Goal: Task Accomplishment & Management: Use online tool/utility

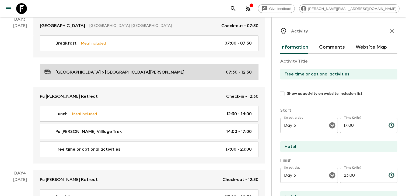
scroll to position [68, 0]
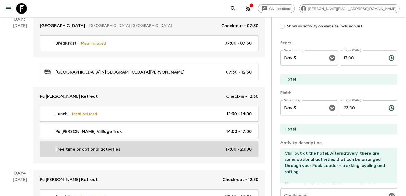
click at [168, 149] on div "Free time or optional activities 17:00 - 23:00" at bounding box center [147, 149] width 207 height 6
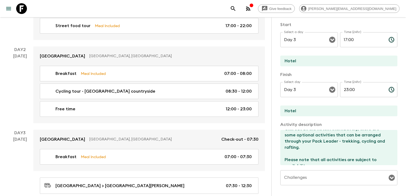
scroll to position [128, 0]
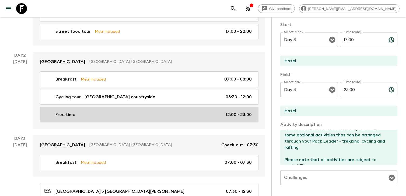
click at [179, 117] on div "Free time 12:00 - 23:00" at bounding box center [147, 115] width 207 height 6
type input "Free time"
type input "[GEOGRAPHIC_DATA]"
type input "Day 2"
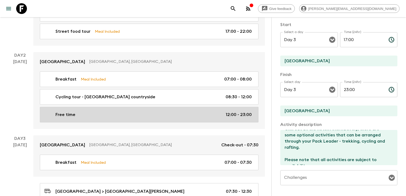
type input "12:00"
type input "Day 2"
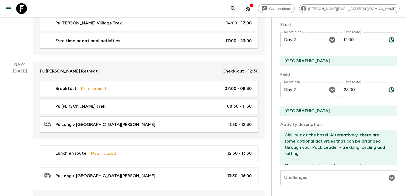
scroll to position [357, 0]
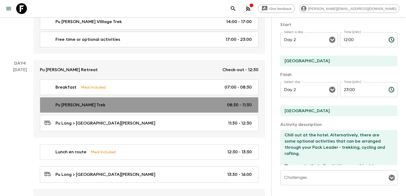
click at [192, 110] on link "Pu [PERSON_NAME] Trek 08:30 - 11:30" at bounding box center [149, 105] width 219 height 16
type input "Pu [PERSON_NAME] Trek"
type input "Pu [PERSON_NAME]"
type input "Day 4"
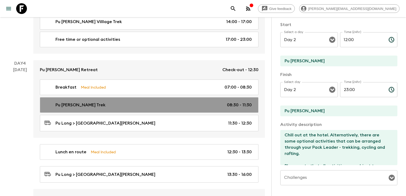
type input "08:30"
type input "Day 4"
type input "11:30"
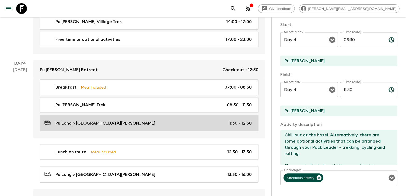
click at [188, 125] on div "Pu Long > [GEOGRAPHIC_DATA][PERSON_NAME] 11:30 - 12:30" at bounding box center [147, 123] width 207 height 7
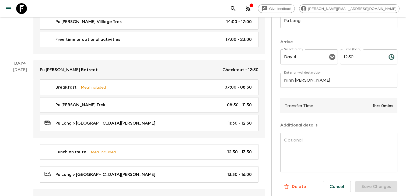
scroll to position [115, 0]
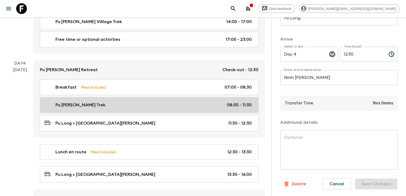
click at [204, 103] on div "Pu [PERSON_NAME] Trek 08:30 - 11:30" at bounding box center [147, 105] width 207 height 6
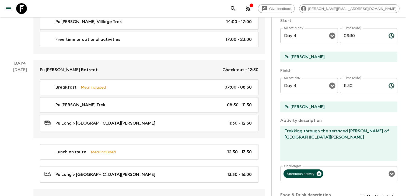
scroll to position [92, 0]
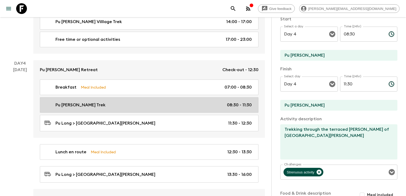
click at [206, 108] on link "Pu [PERSON_NAME] Trek 08:30 - 11:30" at bounding box center [149, 105] width 219 height 16
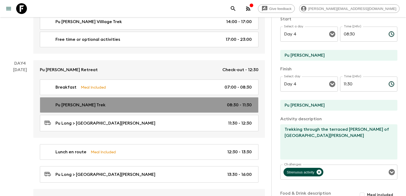
click at [189, 108] on link "Pu [PERSON_NAME] Trek 08:30 - 11:30" at bounding box center [149, 105] width 219 height 16
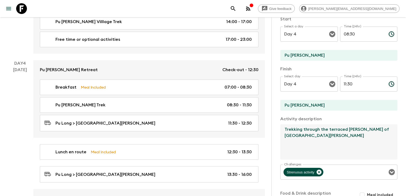
drag, startPoint x: 303, startPoint y: 136, endPoint x: 303, endPoint y: 122, distance: 14.3
click at [303, 122] on div "Activity description Trekking through the terraced [PERSON_NAME] of [GEOGRAPHIC…" at bounding box center [338, 138] width 117 height 45
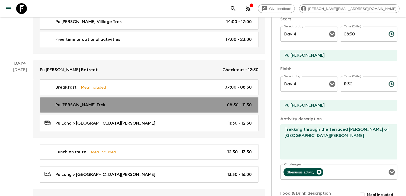
click at [182, 105] on div "Pu [PERSON_NAME] Trek 08:30 - 11:30" at bounding box center [147, 105] width 207 height 6
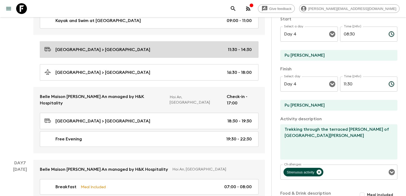
scroll to position [847, 0]
